Goal: Transaction & Acquisition: Purchase product/service

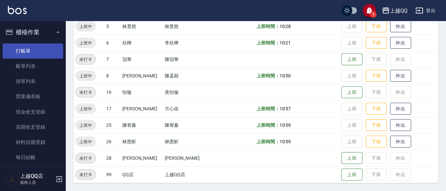
click at [25, 52] on link "打帳單" at bounding box center [33, 50] width 60 height 15
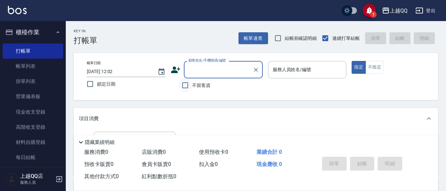
click at [188, 84] on input "不留客資" at bounding box center [185, 85] width 14 height 14
checkbox input "true"
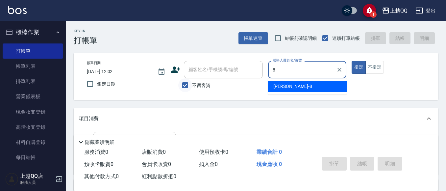
type input "[PERSON_NAME]-8"
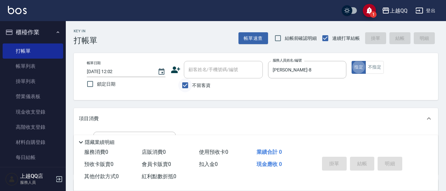
type button "true"
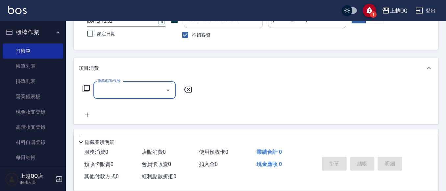
scroll to position [47, 0]
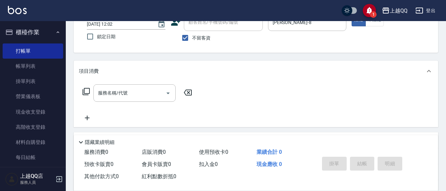
click at [87, 89] on icon at bounding box center [86, 91] width 8 height 8
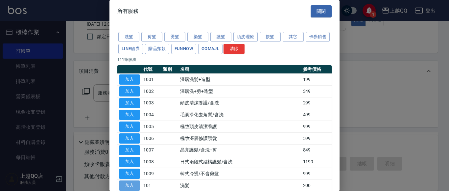
click at [130, 186] on button "加入" at bounding box center [129, 185] width 21 height 10
type input "洗髮(101)"
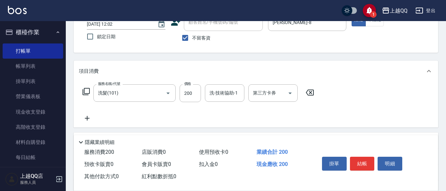
click at [86, 91] on icon at bounding box center [86, 91] width 8 height 8
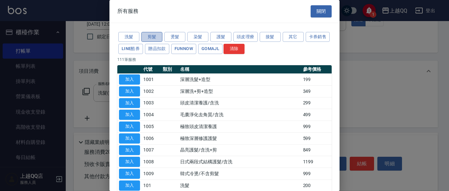
click at [147, 36] on button "剪髮" at bounding box center [151, 37] width 21 height 10
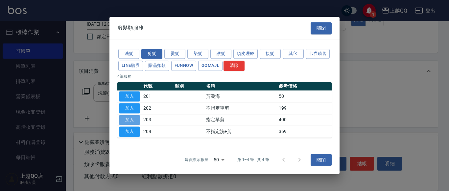
click at [128, 122] on button "加入" at bounding box center [129, 120] width 21 height 10
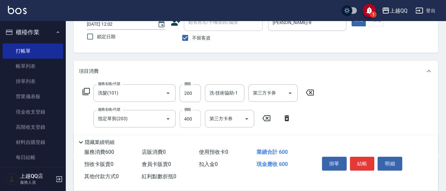
click at [192, 122] on input "400" at bounding box center [190, 119] width 21 height 18
type input "350"
drag, startPoint x: 190, startPoint y: 90, endPoint x: 198, endPoint y: 94, distance: 8.2
click at [191, 90] on input "200" at bounding box center [190, 93] width 21 height 18
type input "250"
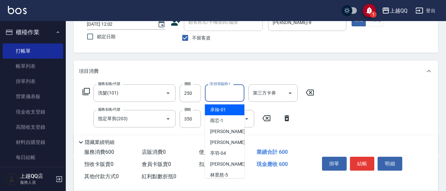
click at [210, 93] on div "洗-技術協助-1 洗-技術協助-1" at bounding box center [224, 92] width 39 height 17
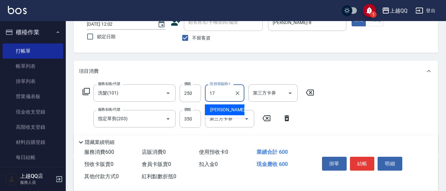
click at [216, 106] on div "心佑 -17" at bounding box center [224, 109] width 39 height 11
type input "心佑-17"
click at [361, 162] on button "結帳" at bounding box center [362, 163] width 25 height 14
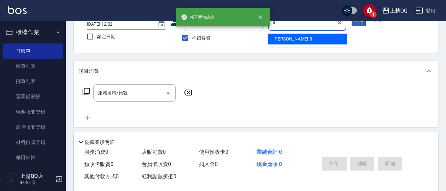
type input "[PERSON_NAME]-8"
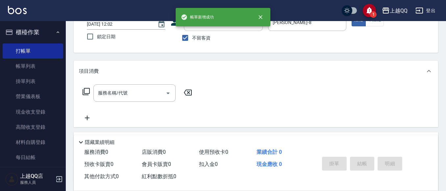
click at [86, 91] on icon at bounding box center [86, 91] width 8 height 8
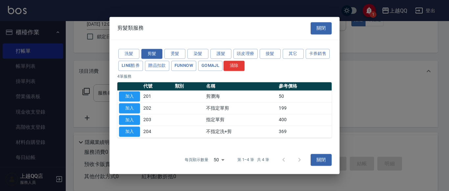
click at [129, 48] on div "洗髮 剪髮 燙髮 染髮 護髮 頭皮理療 接髮 其它 卡券銷售 LINE酷券 贈品扣款 FUNNOW GOMAJL 清除" at bounding box center [224, 60] width 214 height 24
click at [128, 54] on button "洗髮" at bounding box center [128, 54] width 21 height 10
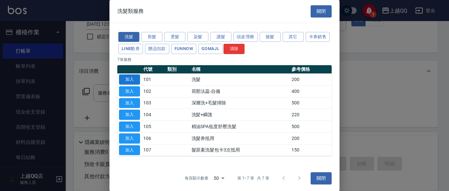
click at [135, 80] on button "加入" at bounding box center [129, 79] width 21 height 10
type input "洗髮(101)"
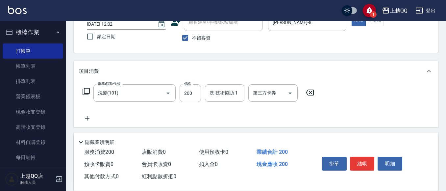
click at [88, 90] on icon at bounding box center [86, 91] width 8 height 8
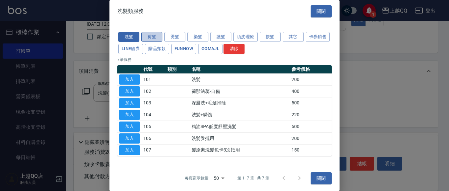
click at [154, 34] on button "剪髮" at bounding box center [151, 37] width 21 height 10
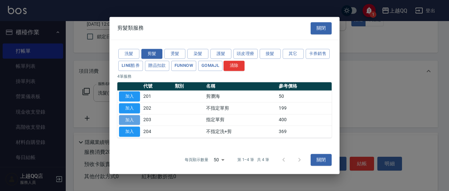
click at [137, 119] on button "加入" at bounding box center [129, 120] width 21 height 10
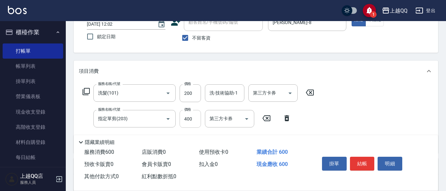
click at [186, 118] on input "400" at bounding box center [190, 119] width 21 height 18
type input "250"
click at [193, 92] on input "200" at bounding box center [190, 93] width 21 height 18
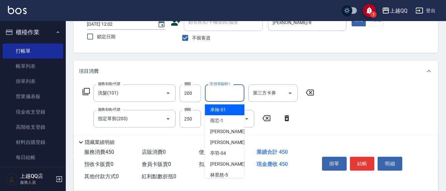
click at [221, 91] on input "洗-技術協助-1" at bounding box center [225, 93] width 34 height 12
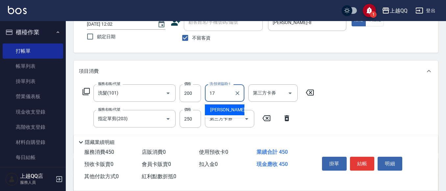
click at [222, 109] on span "心佑 -17" at bounding box center [230, 109] width 41 height 7
type input "心佑-17"
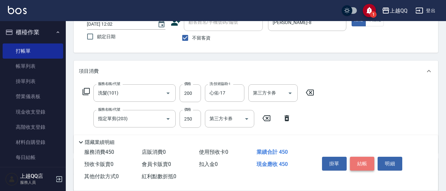
click at [359, 161] on button "結帳" at bounding box center [362, 163] width 25 height 14
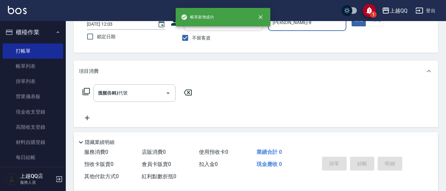
type input "[DATE] 12:03"
